Goal: Communication & Community: Participate in discussion

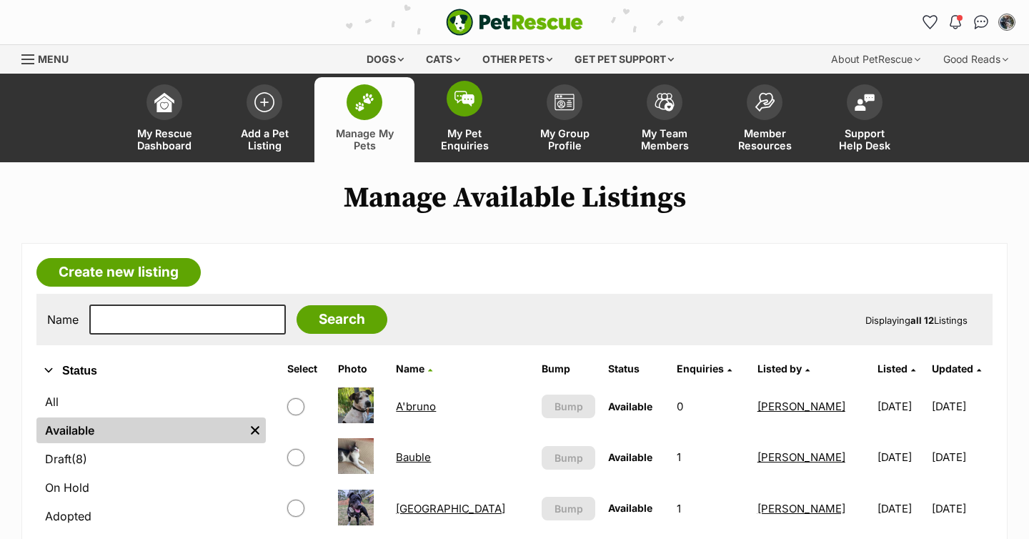
click at [460, 131] on span "My Pet Enquiries" at bounding box center [465, 139] width 64 height 24
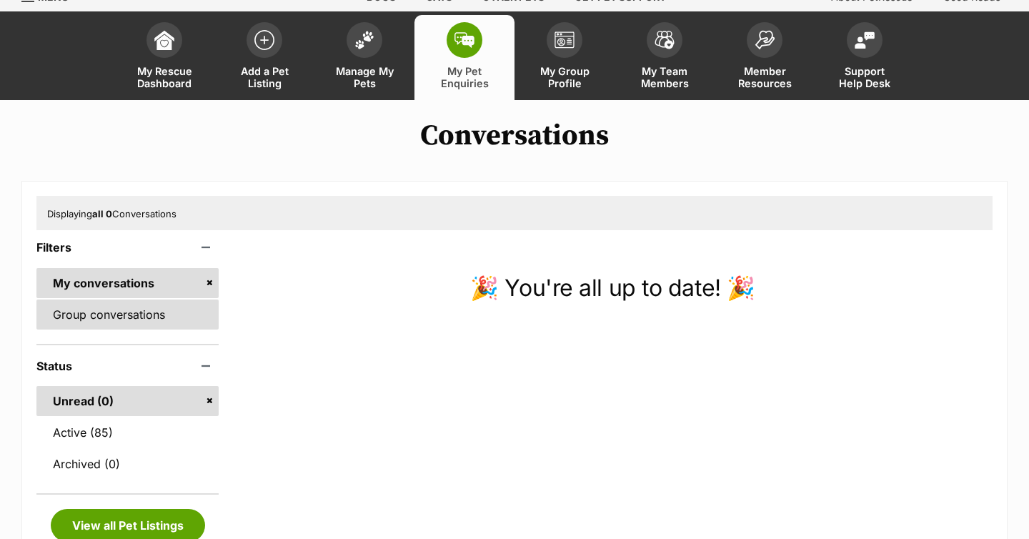
click at [161, 314] on link "Group conversations" at bounding box center [127, 315] width 182 height 30
